Goal: Information Seeking & Learning: Learn about a topic

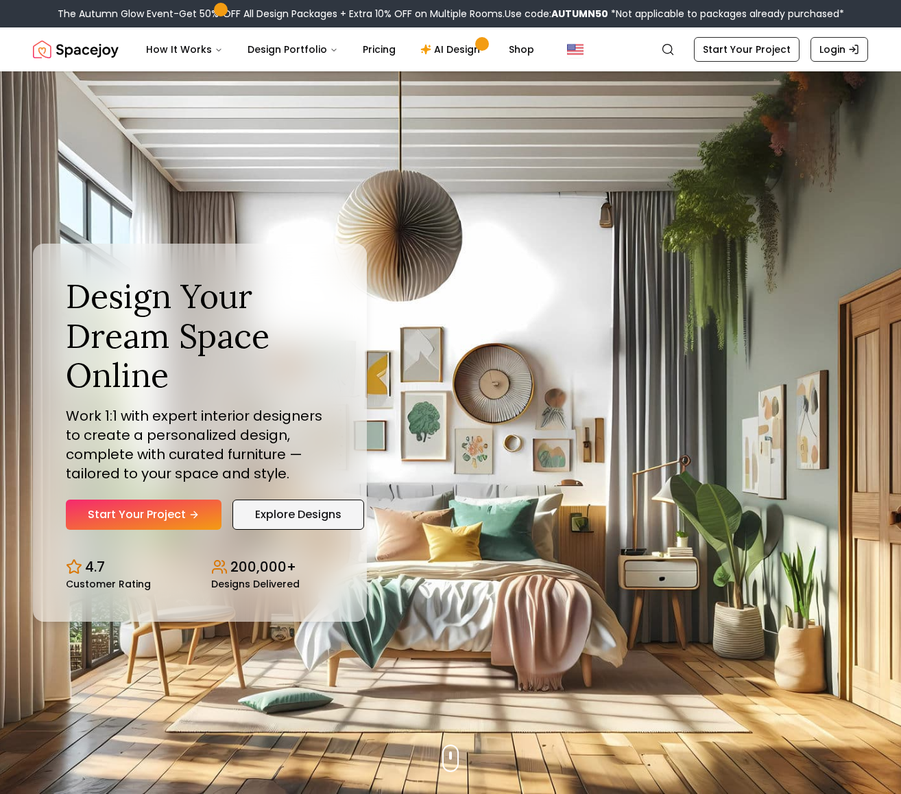
click at [303, 517] on link "Explore Designs" at bounding box center [299, 514] width 132 height 30
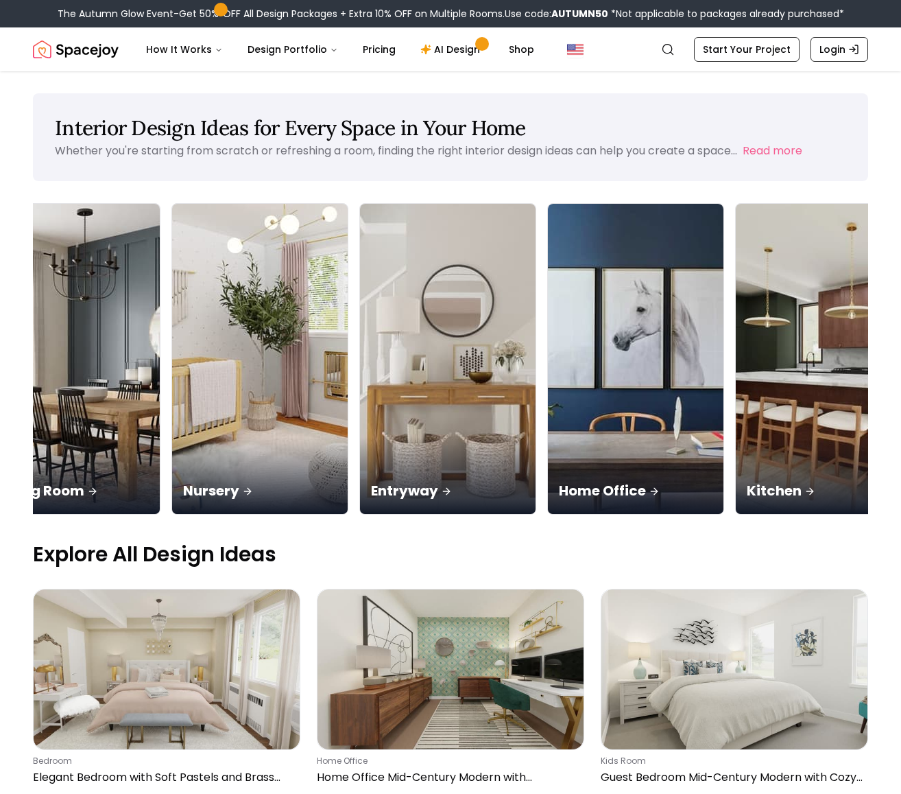
scroll to position [0, 427]
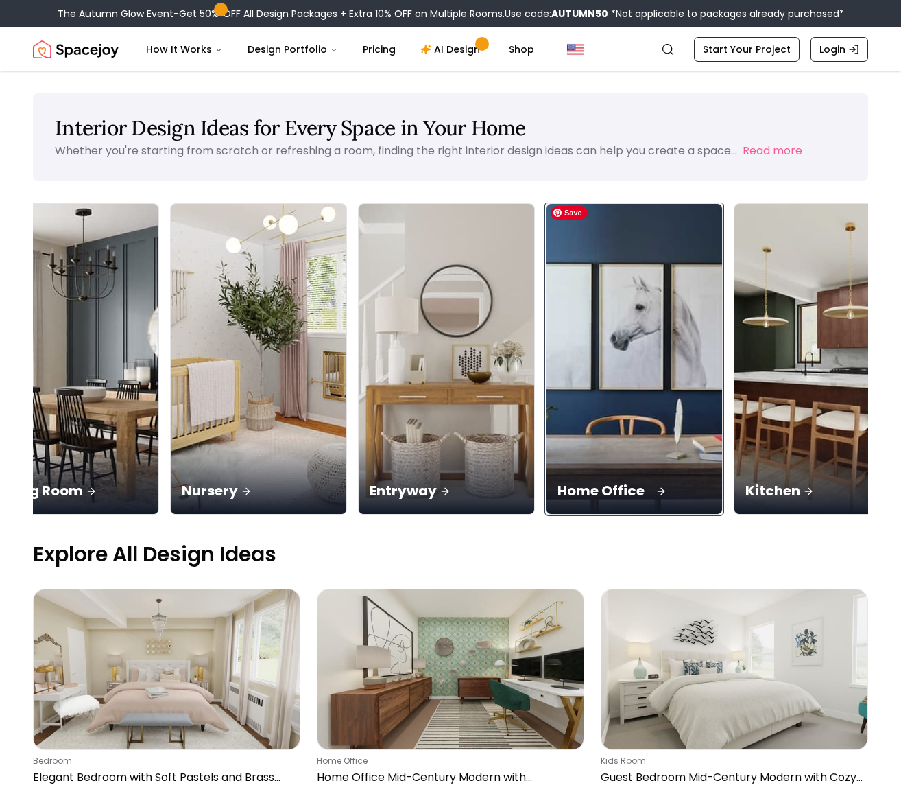
click at [589, 412] on img at bounding box center [635, 359] width 185 height 326
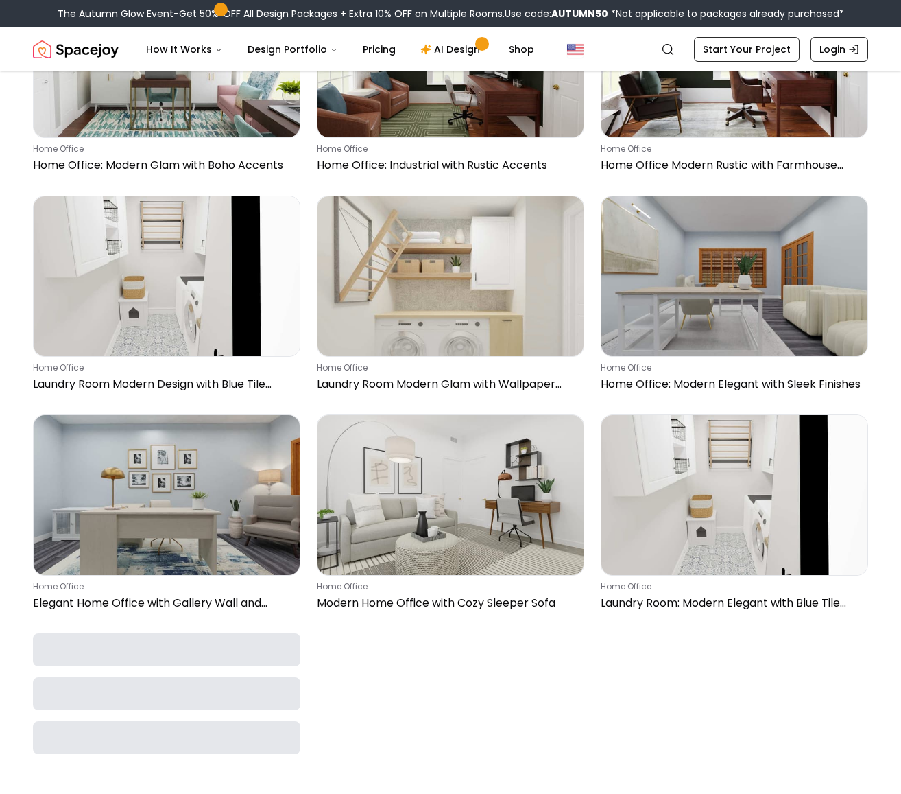
scroll to position [2407, 0]
